Goal: Navigation & Orientation: Find specific page/section

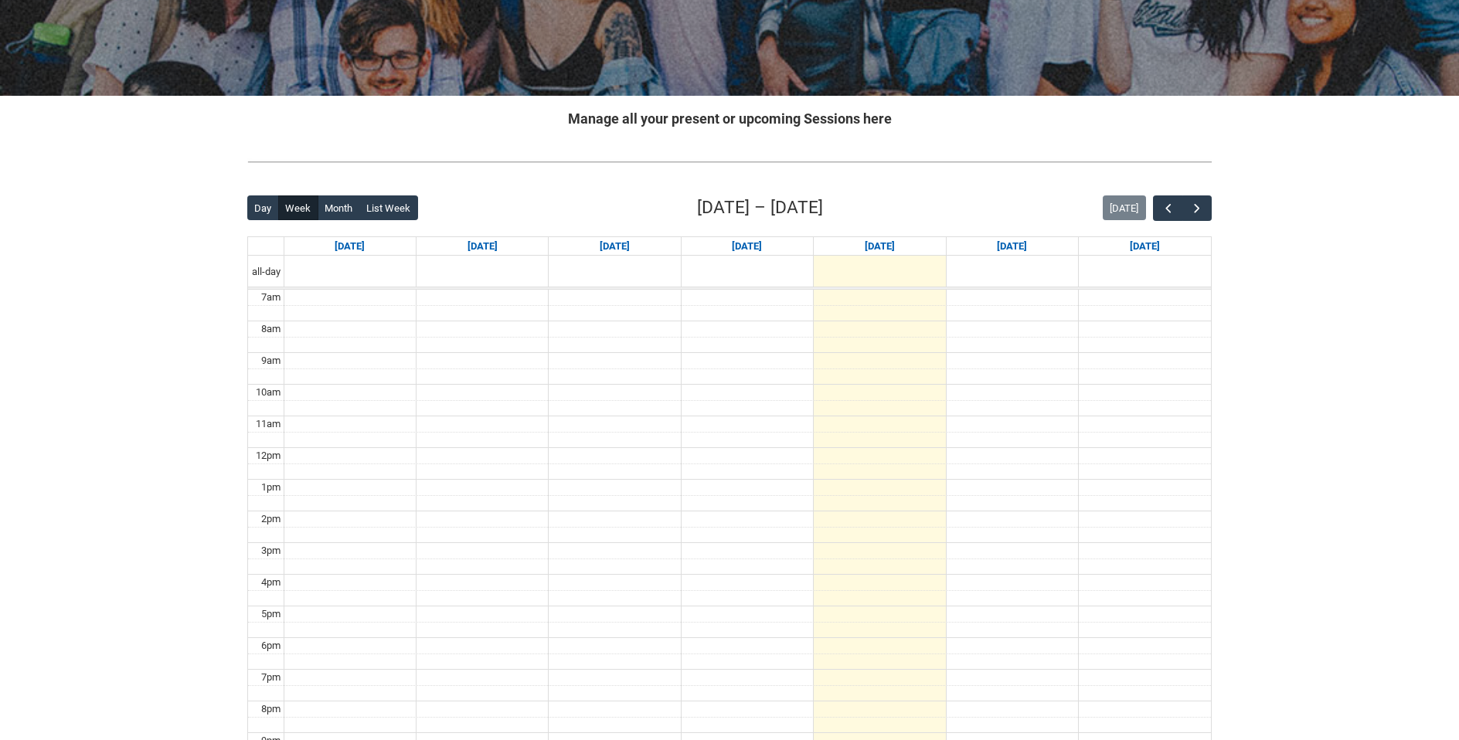
scroll to position [179, 0]
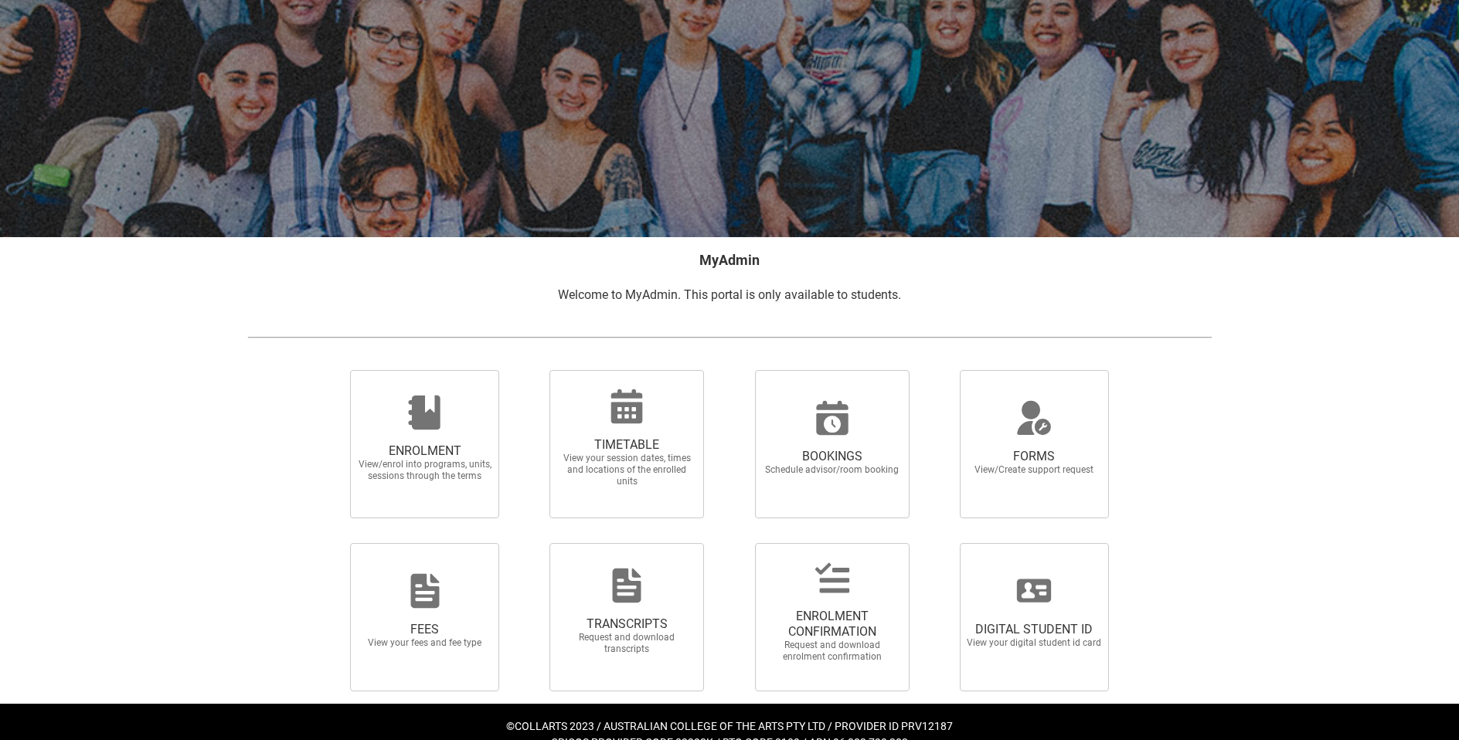
scroll to position [98, 0]
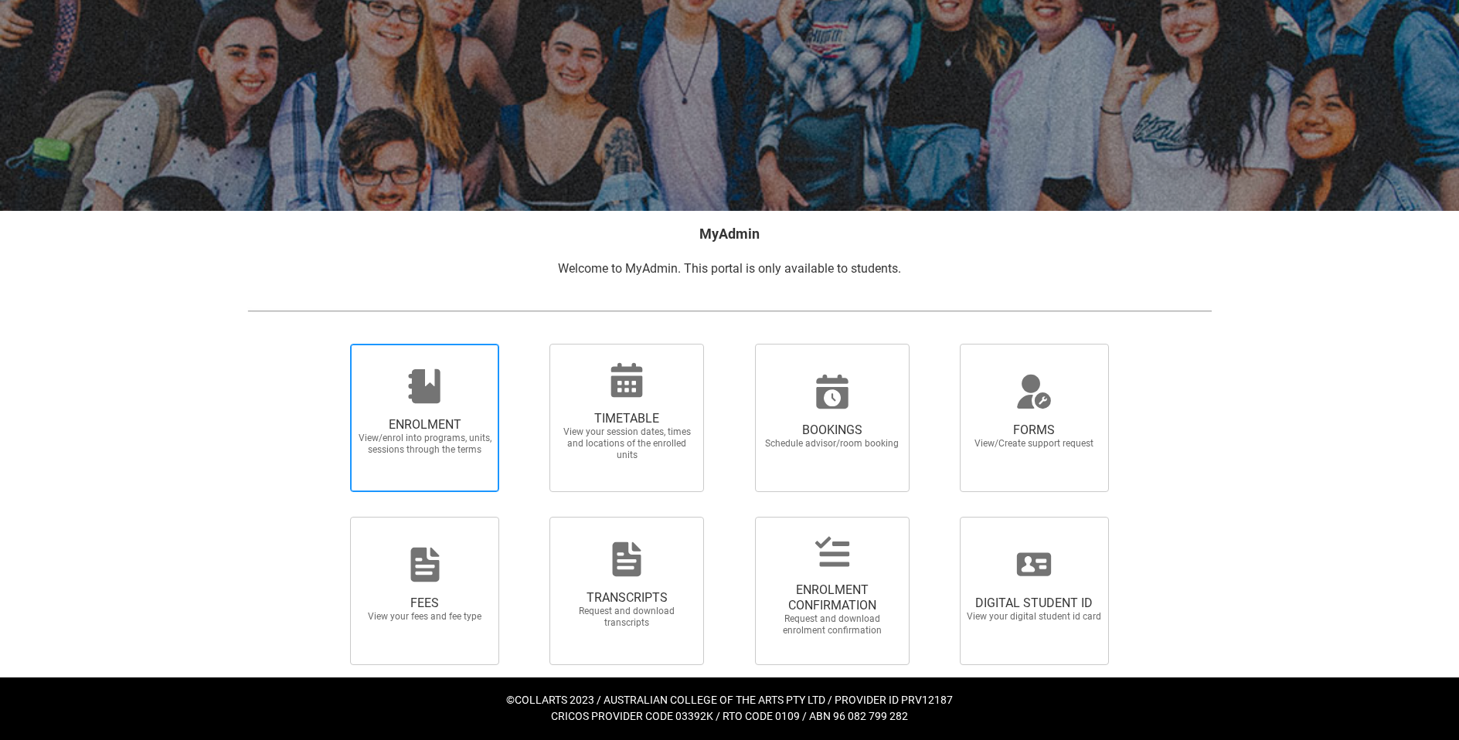
drag, startPoint x: 632, startPoint y: 422, endPoint x: 440, endPoint y: 396, distance: 193.4
click at [440, 394] on icon at bounding box center [424, 386] width 37 height 37
click at [331, 344] on input "ENROLMENT View/enrol into programs, units, sessions through the terms" at bounding box center [331, 343] width 1 height 1
radio input "true"
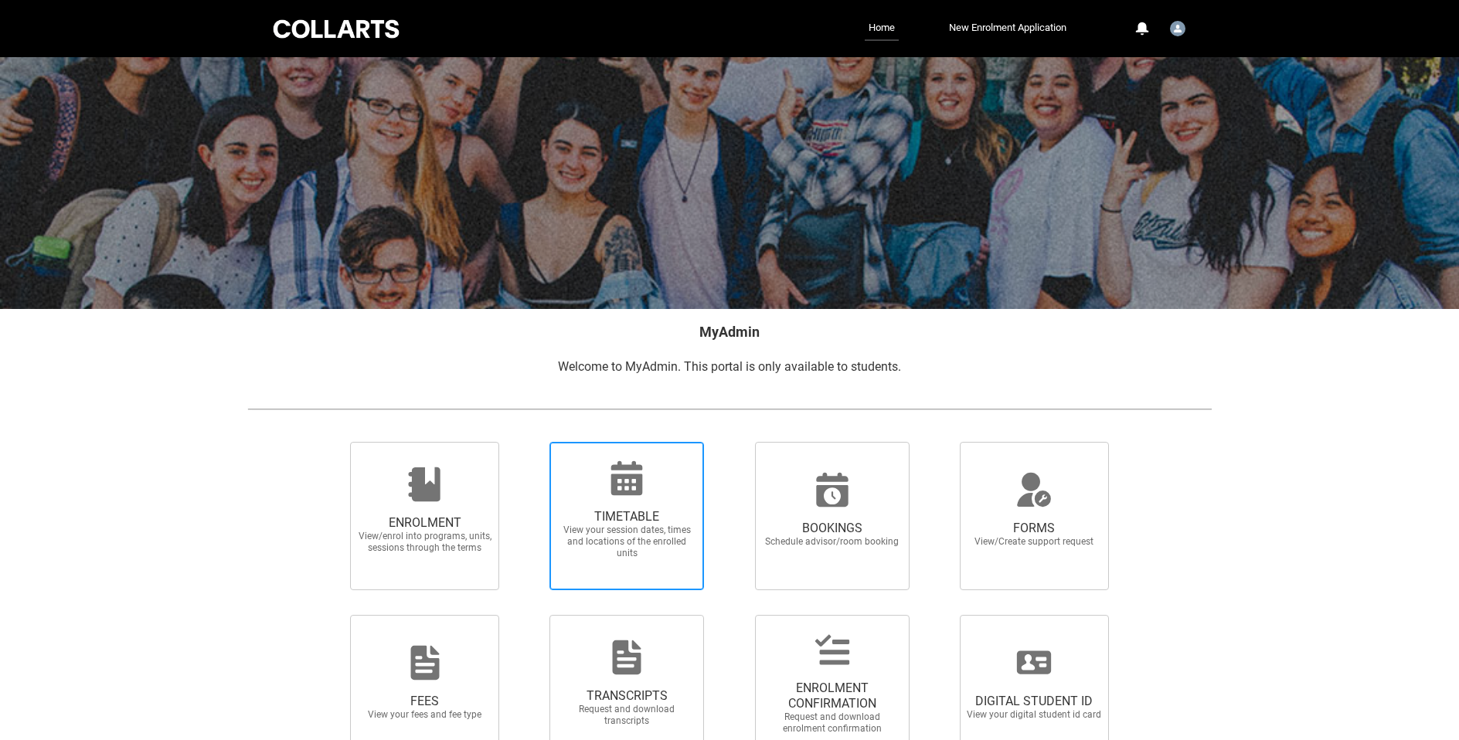
click at [628, 518] on span "TIMETABLE" at bounding box center [627, 516] width 136 height 15
click at [530, 442] on input "TIMETABLE View your session dates, times and locations of the enrolled units" at bounding box center [529, 441] width 1 height 1
radio input "true"
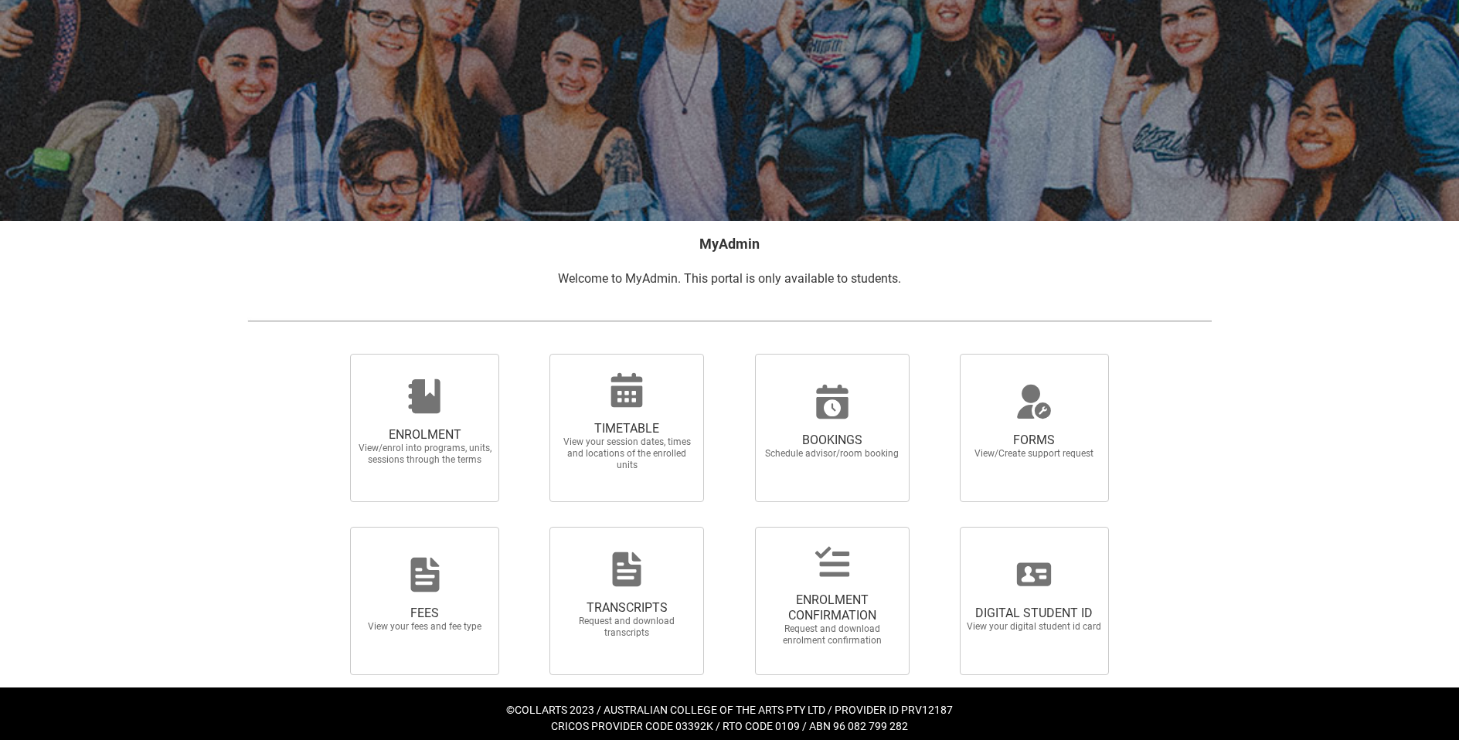
scroll to position [98, 0]
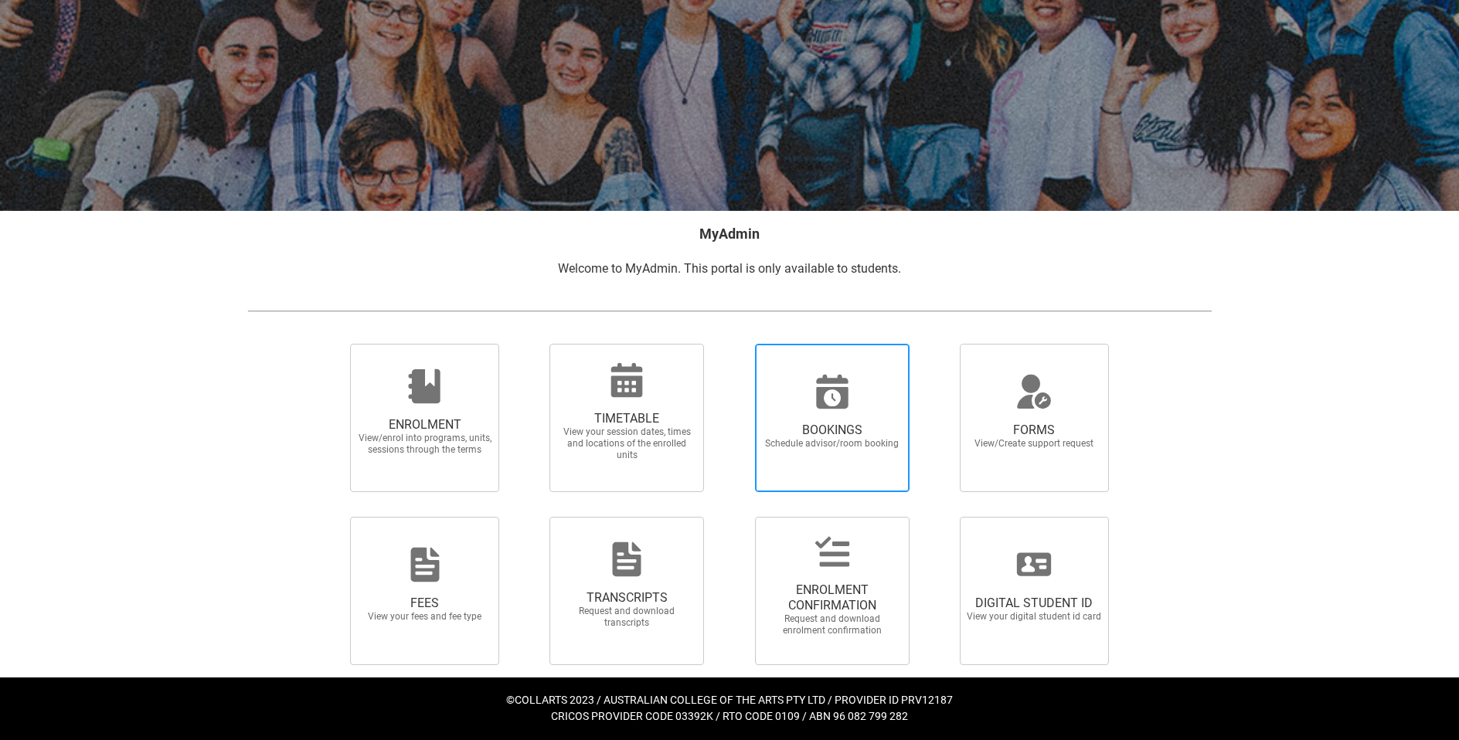
click at [839, 423] on span "BOOKINGS" at bounding box center [832, 430] width 136 height 15
click at [736, 344] on input "BOOKINGS Schedule advisor/room booking" at bounding box center [735, 343] width 1 height 1
radio input "true"
click at [822, 600] on span "ENROLMENT CONFIRMATION" at bounding box center [832, 598] width 136 height 31
click at [736, 517] on input "ENROLMENT CONFIRMATION Request and download enrolment confirmation" at bounding box center [735, 516] width 1 height 1
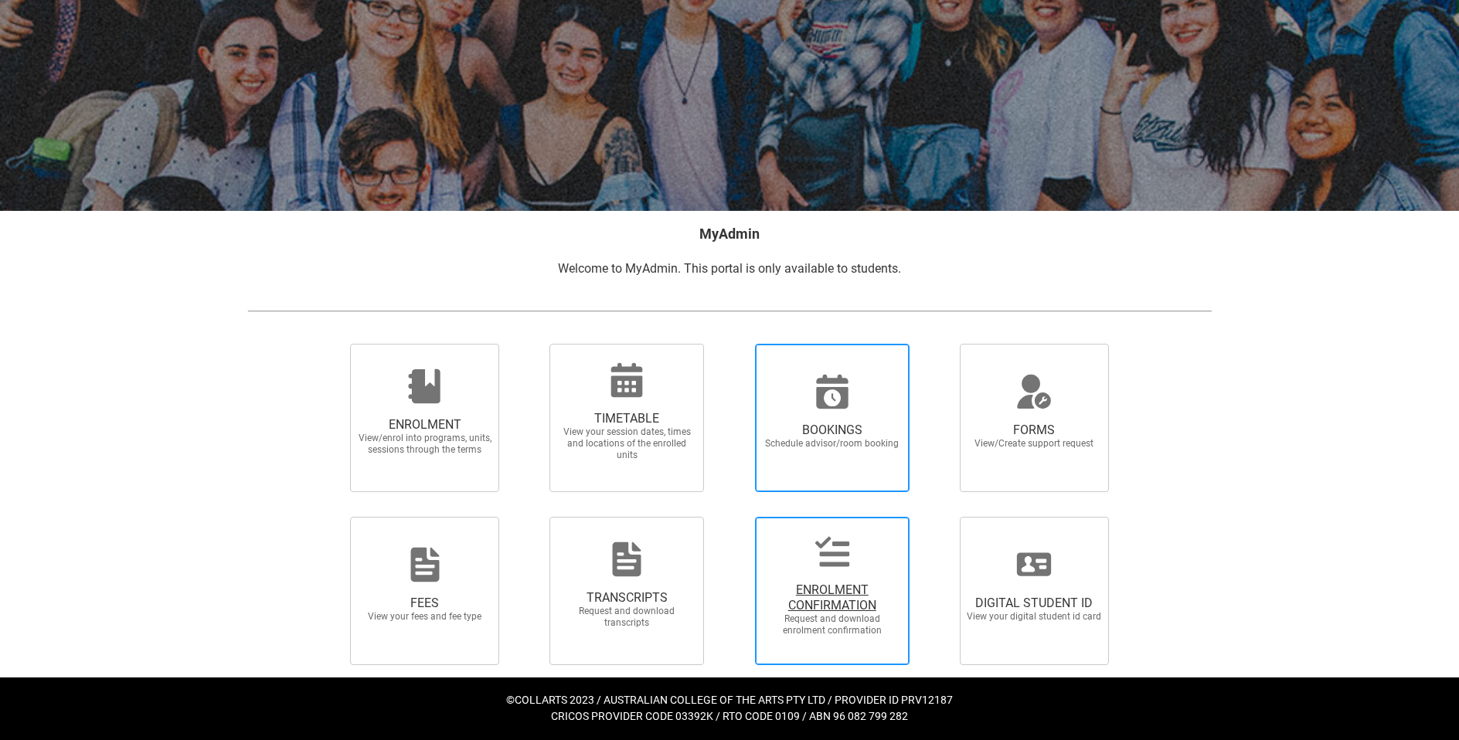
radio input "true"
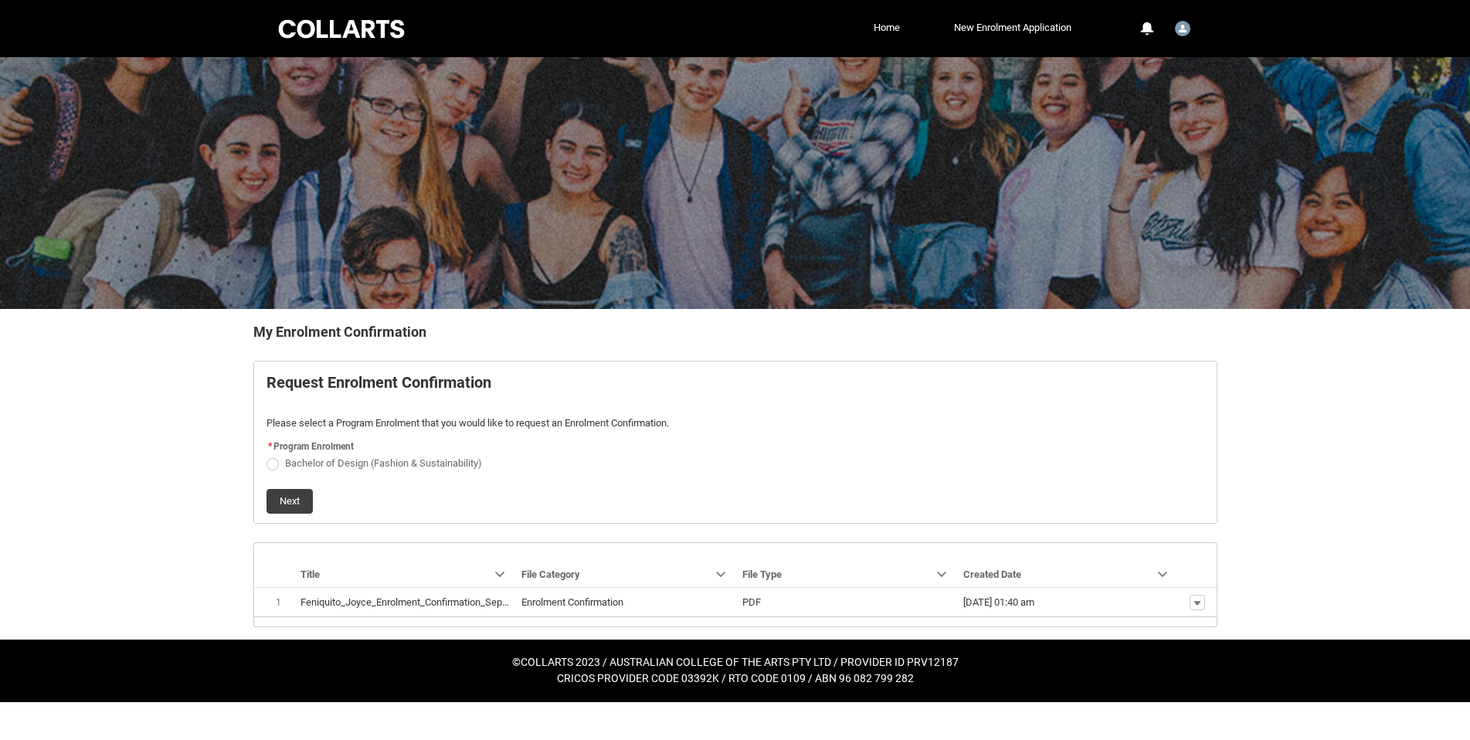
click at [413, 466] on span "Bachelor of Design (Fashion & Sustainability)" at bounding box center [383, 463] width 197 height 12
click at [267, 455] on input "Bachelor of Design (Fashion & Sustainability)" at bounding box center [266, 454] width 1 height 1
radio input "true"
click at [298, 498] on button "Next" at bounding box center [290, 501] width 46 height 25
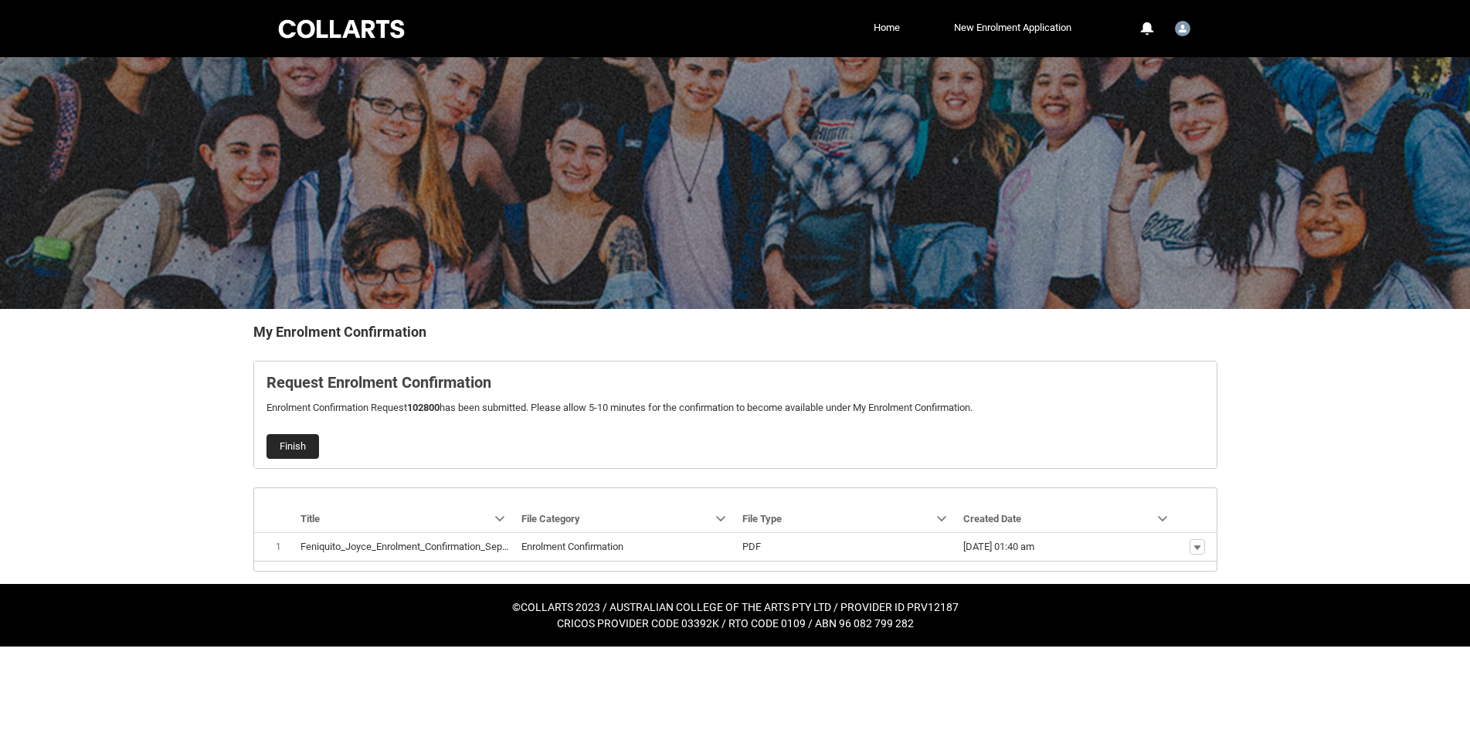
click at [285, 447] on button "Finish" at bounding box center [293, 446] width 53 height 25
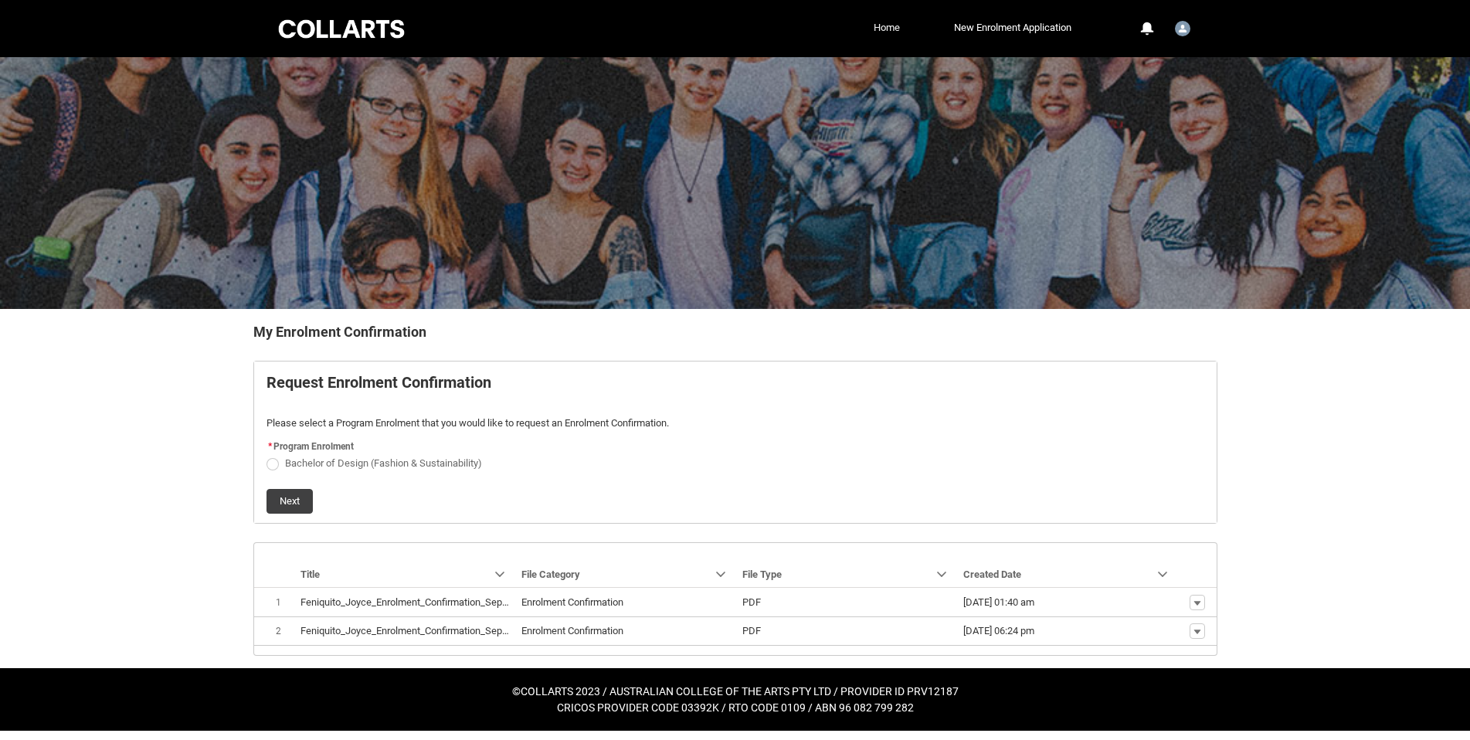
click at [876, 27] on link "Home" at bounding box center [887, 27] width 34 height 23
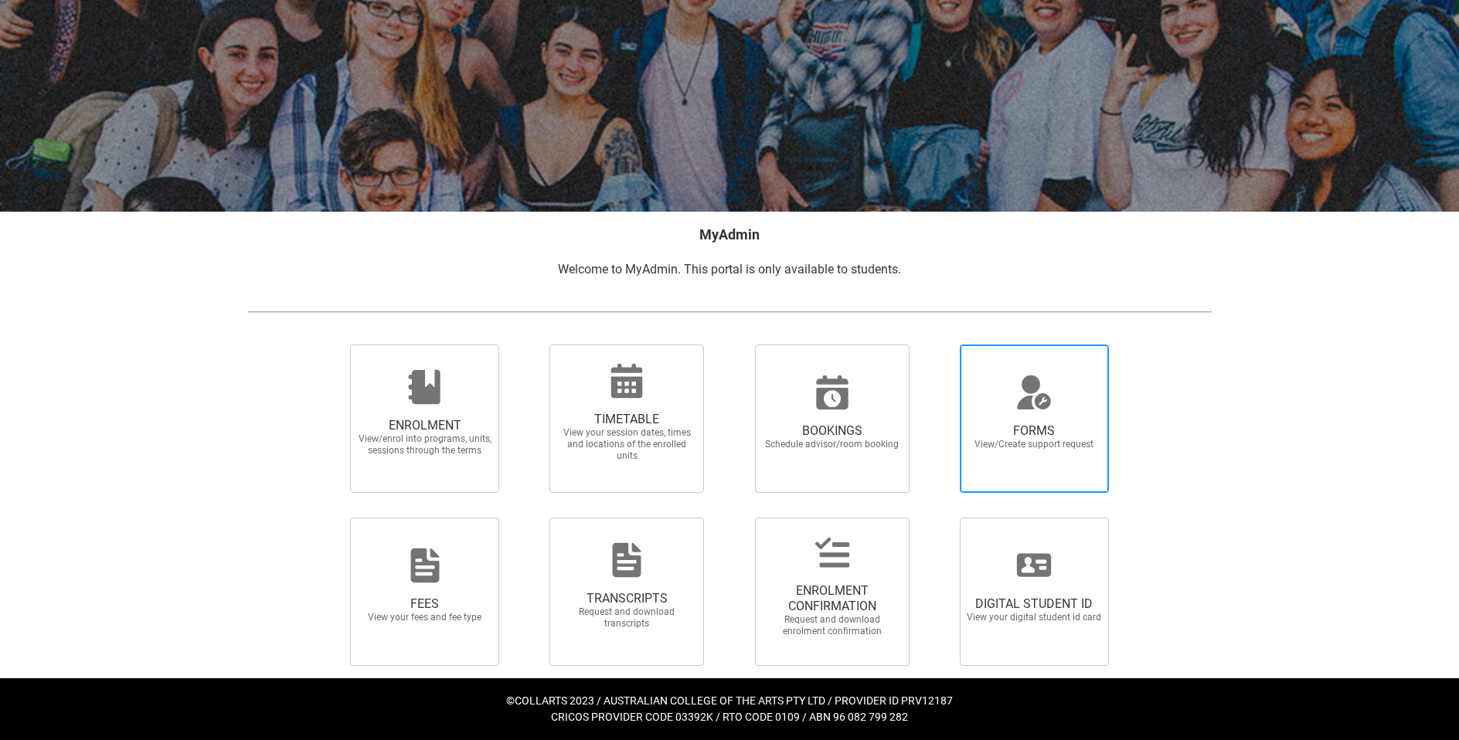
scroll to position [98, 0]
click at [1045, 433] on span "FORMS" at bounding box center [1034, 430] width 136 height 15
click at [941, 344] on input "FORMS View/Create support request" at bounding box center [940, 343] width 1 height 1
radio input "true"
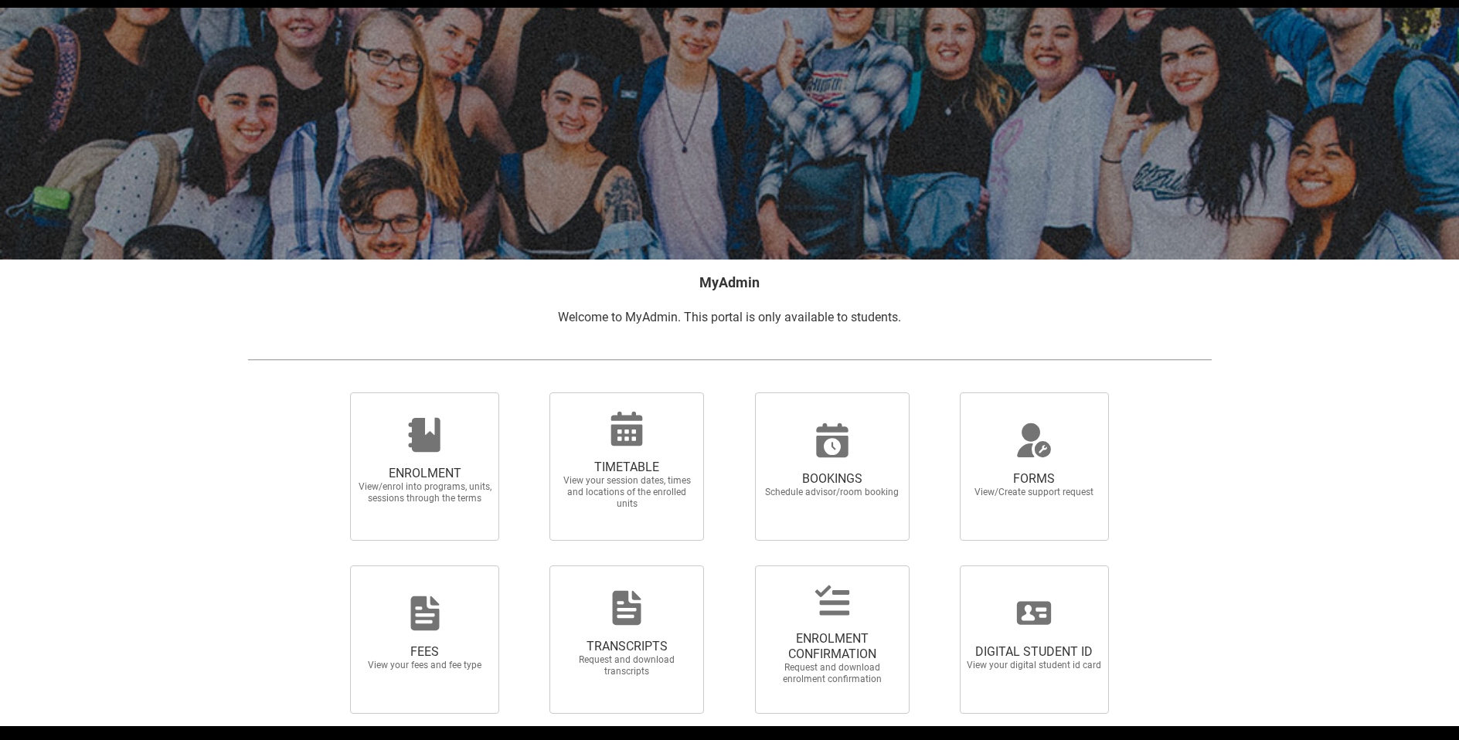
scroll to position [77, 0]
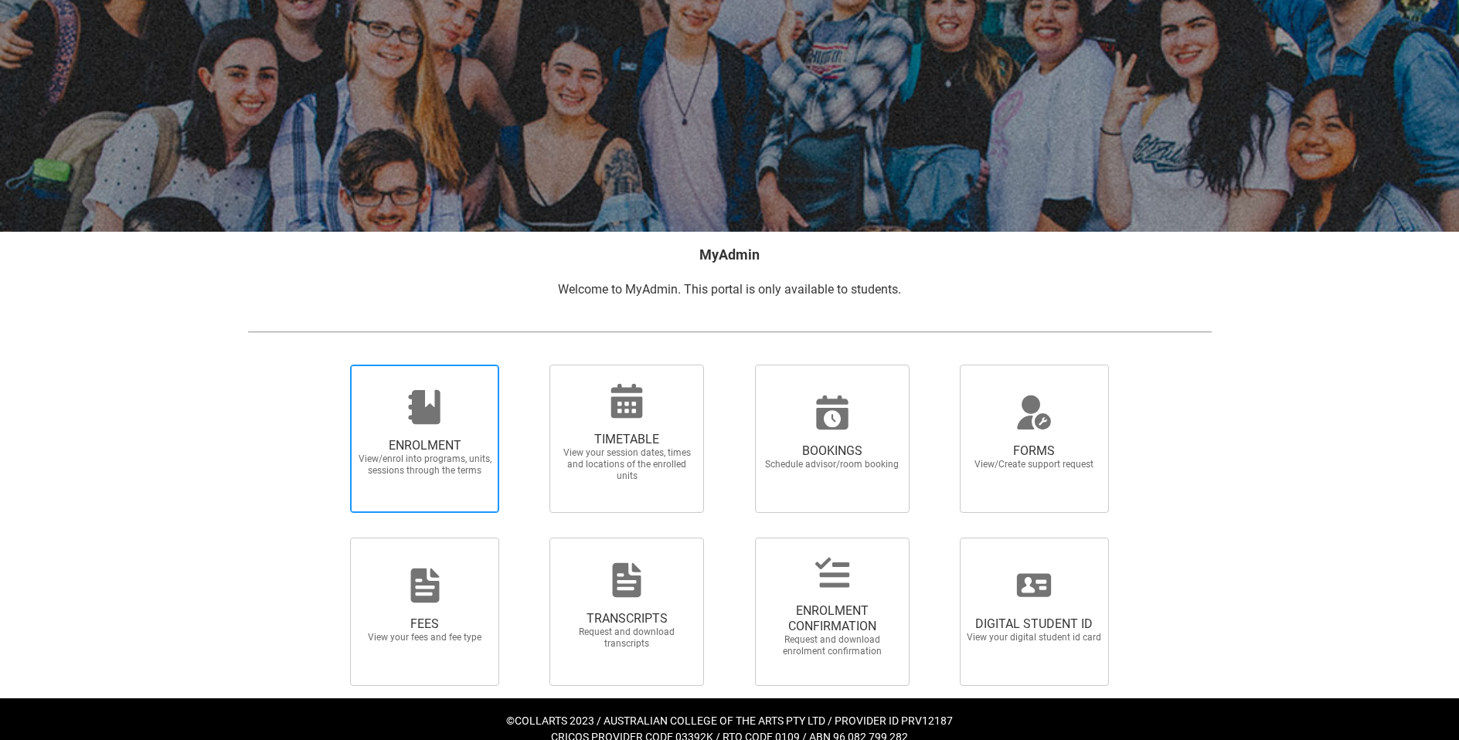
click at [454, 461] on span "View/enrol into programs, units, sessions through the terms" at bounding box center [425, 465] width 136 height 23
click at [331, 365] on input "ENROLMENT View/enrol into programs, units, sessions through the terms" at bounding box center [331, 364] width 1 height 1
radio input "true"
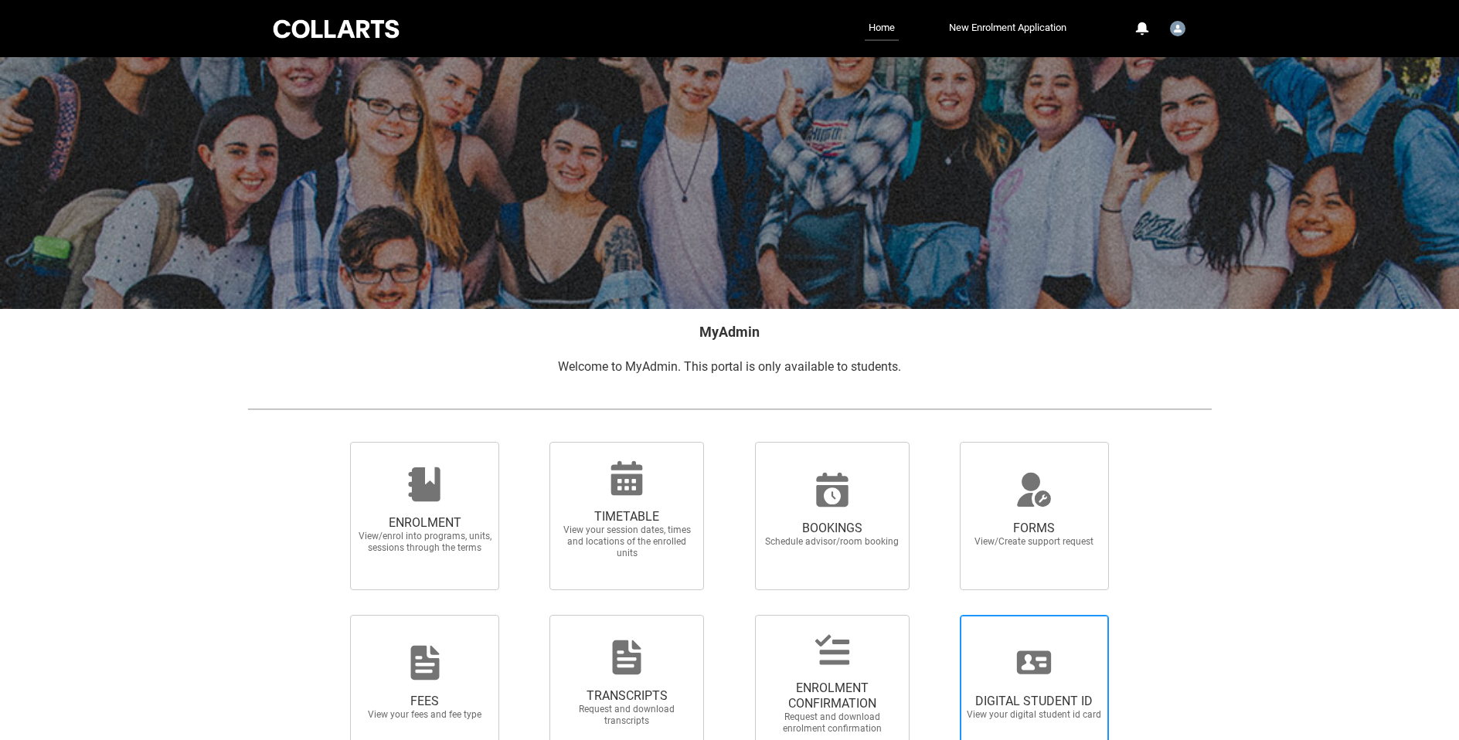
click at [1034, 659] on icon at bounding box center [1034, 662] width 34 height 23
click at [941, 615] on input "DIGITAL STUDENT ID View your digital student id card" at bounding box center [940, 614] width 1 height 1
radio input "true"
click at [1171, 29] on img "User Profile Student.jfeniqu.20242140" at bounding box center [1177, 28] width 15 height 15
click at [1147, 90] on span "Log Out" at bounding box center [1141, 93] width 32 height 14
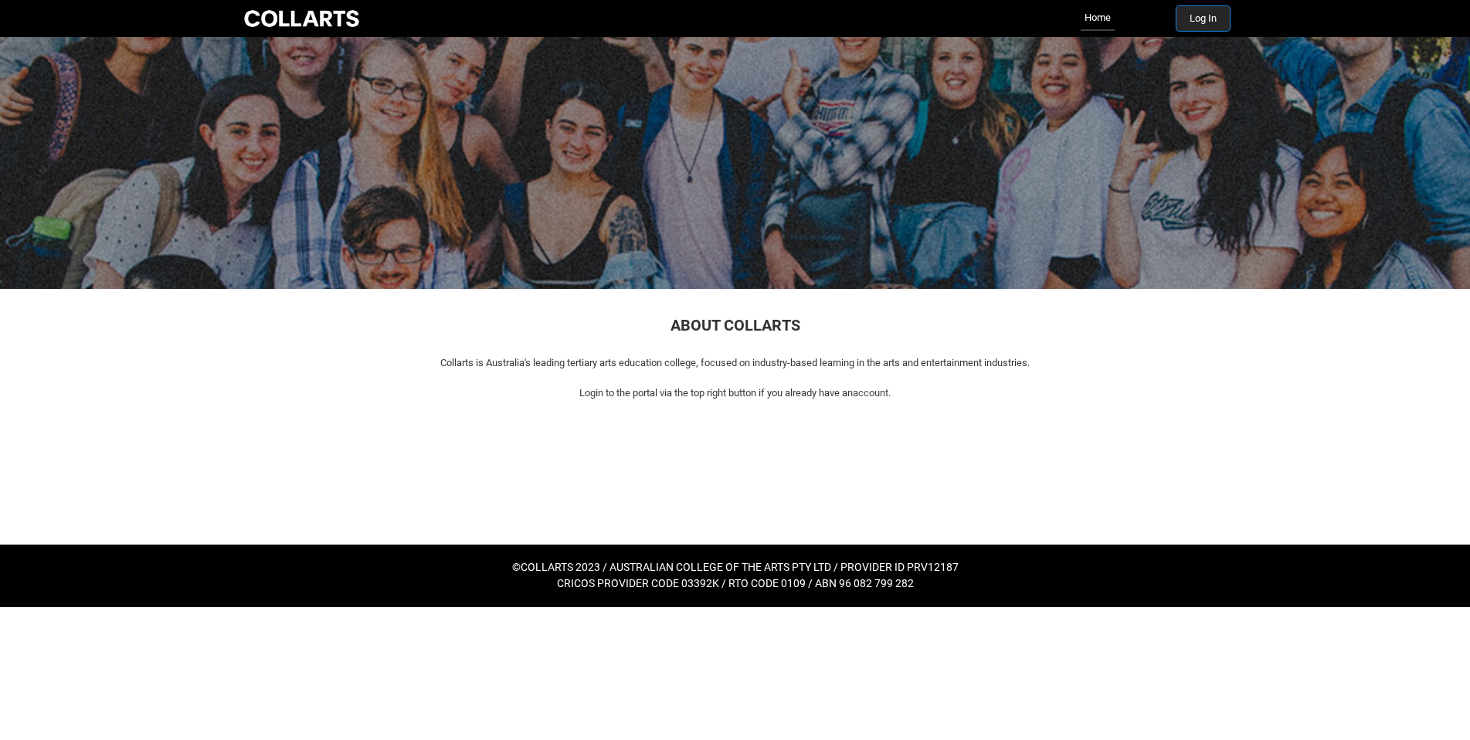
click at [1191, 17] on button "Log In" at bounding box center [1203, 18] width 53 height 25
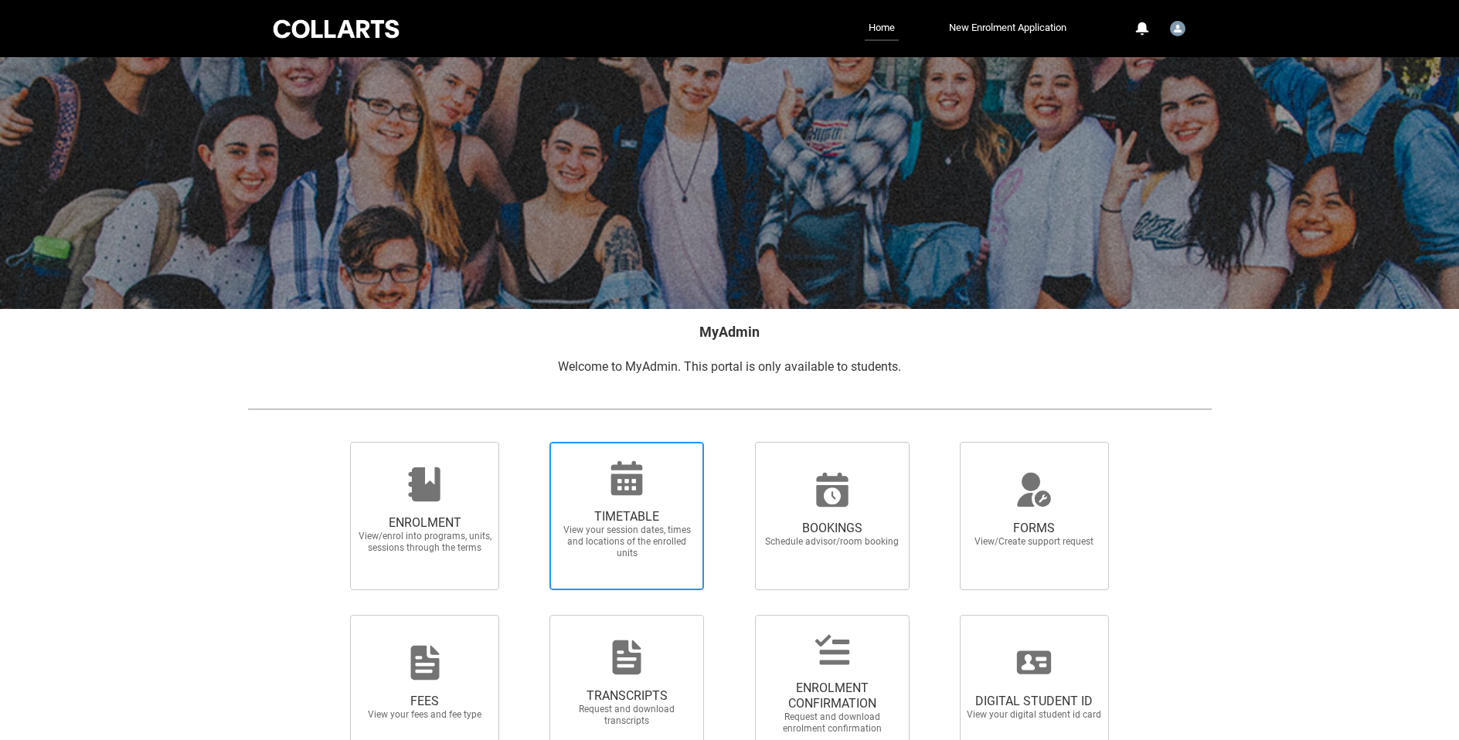
drag, startPoint x: 605, startPoint y: 478, endPoint x: 590, endPoint y: 510, distance: 35.9
click at [590, 510] on span "TIMETABLE" at bounding box center [627, 516] width 136 height 15
click at [530, 442] on input "TIMETABLE View your session dates, times and locations of the enrolled units" at bounding box center [529, 441] width 1 height 1
radio input "true"
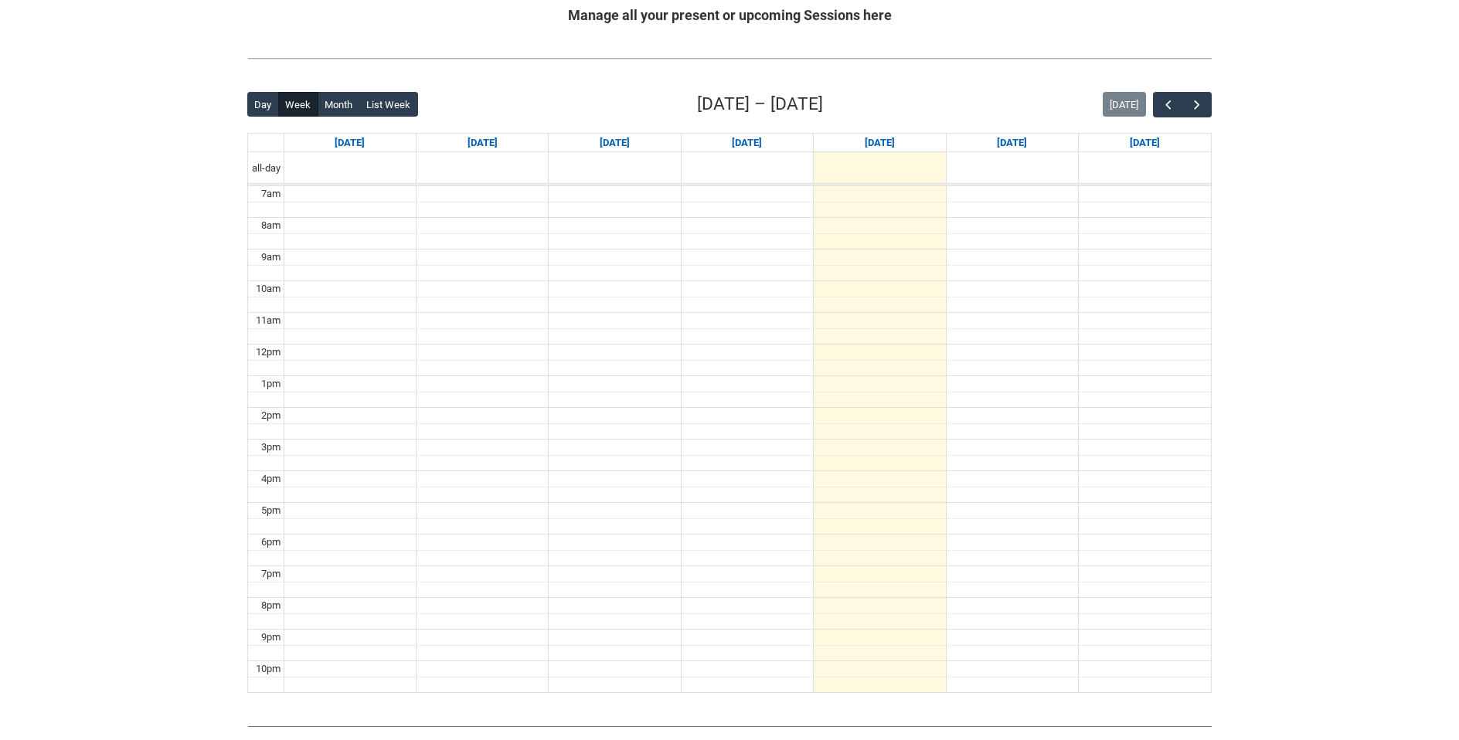
scroll to position [386, 0]
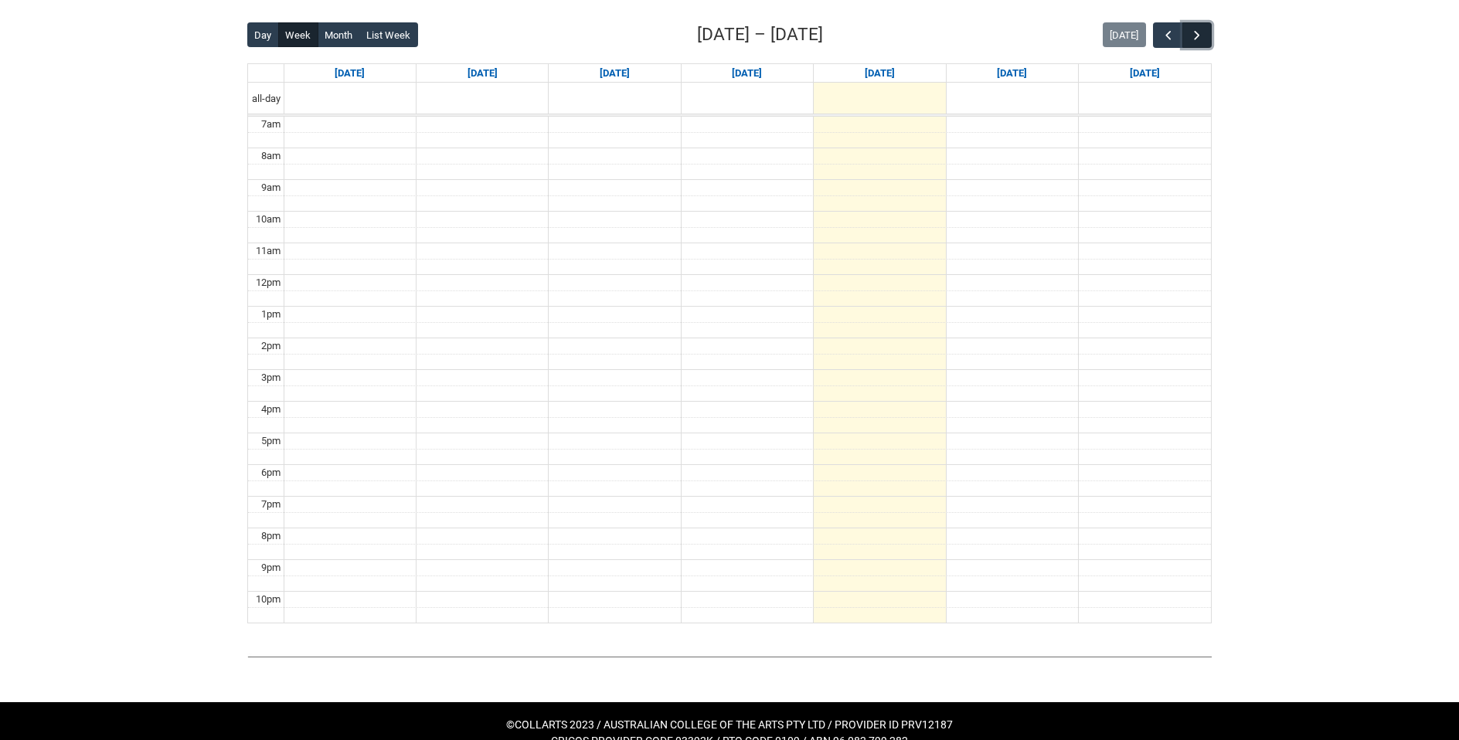
click at [1191, 34] on span "button" at bounding box center [1196, 35] width 15 height 15
